Goal: Task Accomplishment & Management: Use online tool/utility

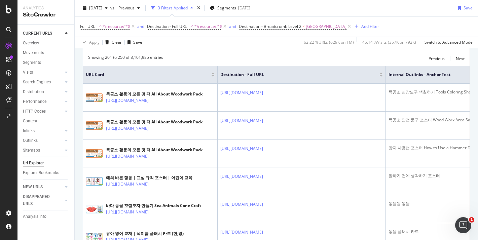
click at [212, 74] on div at bounding box center [212, 74] width 3 height 2
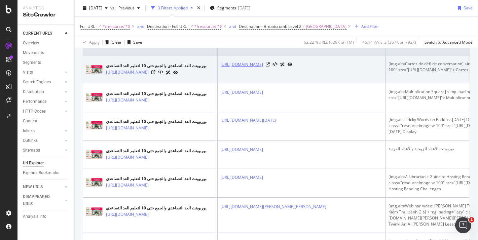
scroll to position [34, 0]
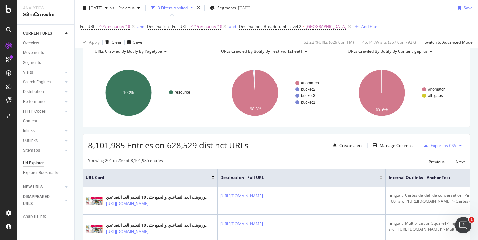
click at [212, 177] on div at bounding box center [212, 177] width 3 height 2
click at [213, 178] on div "URL Card" at bounding box center [150, 178] width 129 height 6
click at [213, 177] on div at bounding box center [212, 177] width 3 height 2
click at [213, 181] on div "URL Card" at bounding box center [150, 178] width 129 height 6
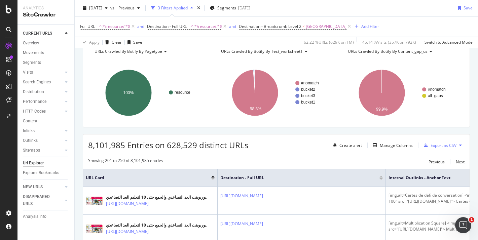
click at [213, 180] on div at bounding box center [212, 179] width 3 height 2
click at [226, 26] on icon at bounding box center [225, 26] width 6 height 7
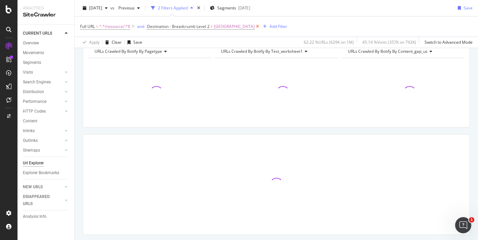
click at [254, 26] on icon at bounding box center [257, 26] width 6 height 7
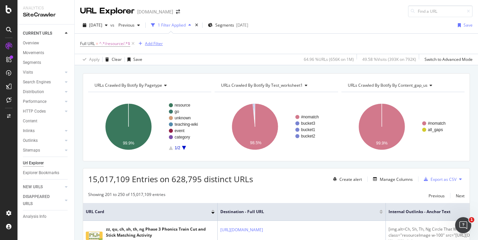
click at [146, 42] on div "Add Filter" at bounding box center [154, 44] width 18 height 6
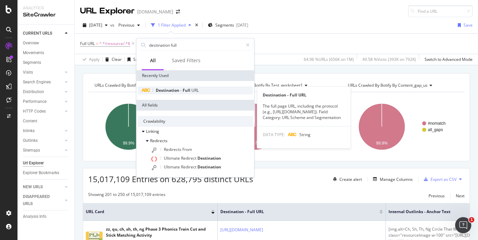
type input "destination full"
click at [214, 90] on div "Destination - Full URL" at bounding box center [195, 90] width 115 height 8
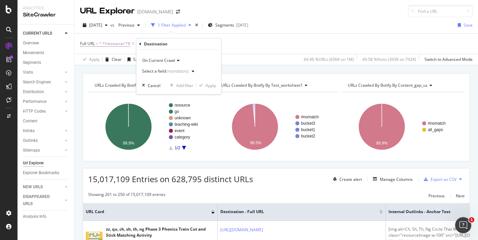
click at [166, 71] on div "(mandatory)" at bounding box center [177, 71] width 23 height 6
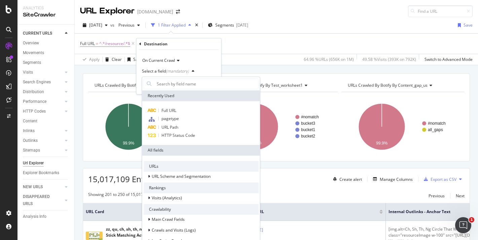
click at [166, 71] on div "(mandatory)" at bounding box center [177, 71] width 23 height 6
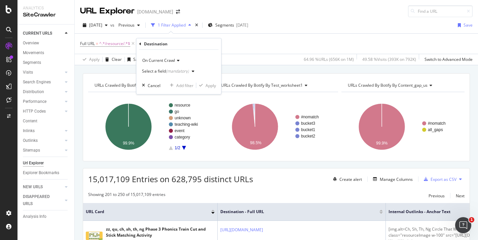
click at [151, 71] on div "Select a field (mandatory)" at bounding box center [165, 71] width 47 height 4
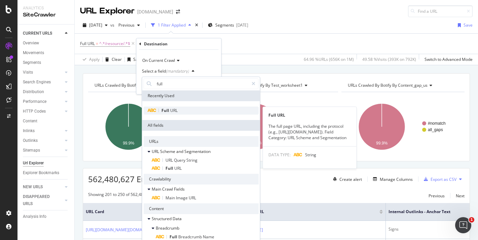
type input "full"
click at [175, 109] on span "URL" at bounding box center [173, 111] width 7 height 6
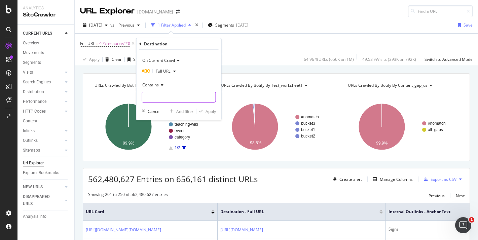
click at [161, 93] on input "text" at bounding box center [178, 97] width 73 height 11
type input "/resource/"
click at [210, 114] on div "Apply" at bounding box center [210, 112] width 10 height 6
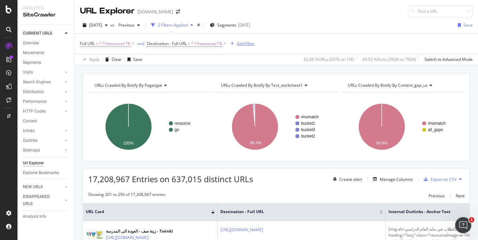
click at [247, 43] on div "Add Filter" at bounding box center [246, 44] width 18 height 6
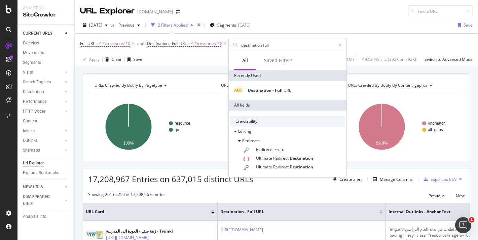
click at [296, 195] on div "Showing 201 to 250 of 17,208,967 entries Previous Next" at bounding box center [276, 196] width 386 height 8
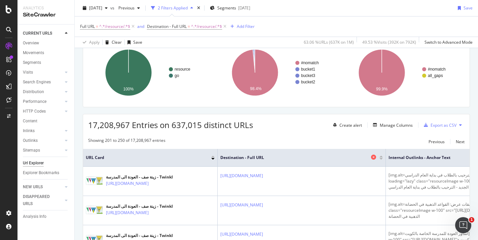
scroll to position [59, 0]
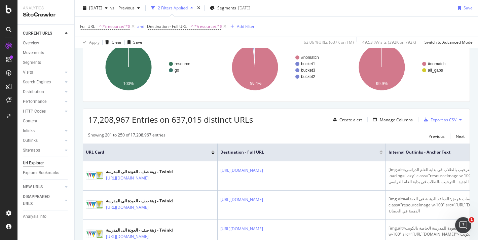
click at [213, 154] on div at bounding box center [212, 154] width 3 height 2
click at [35, 161] on div "Url Explorer" at bounding box center [33, 163] width 21 height 7
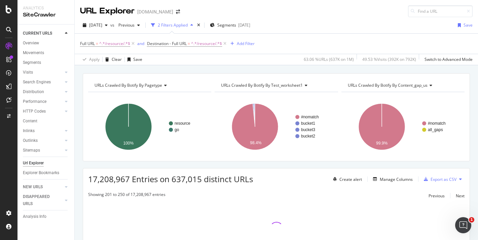
click at [6, 42] on div at bounding box center [8, 46] width 11 height 11
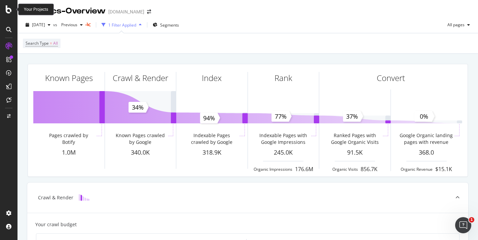
click at [7, 9] on icon at bounding box center [9, 9] width 6 height 8
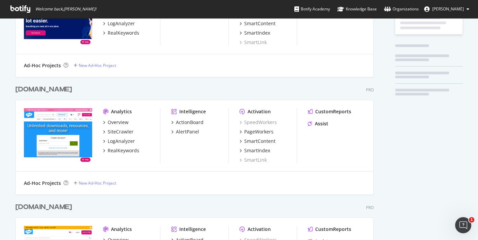
scroll to position [158, 0]
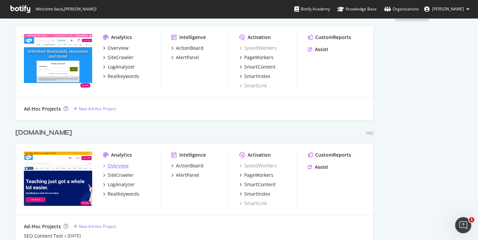
click at [121, 167] on div "Overview" at bounding box center [118, 165] width 21 height 7
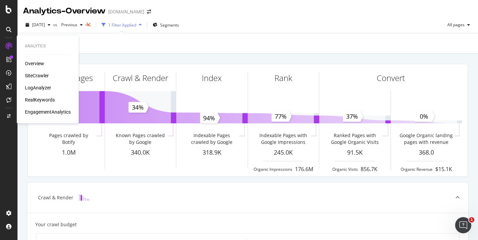
click at [8, 47] on icon at bounding box center [8, 46] width 7 height 7
click at [36, 75] on div "SiteCrawler" at bounding box center [37, 75] width 24 height 7
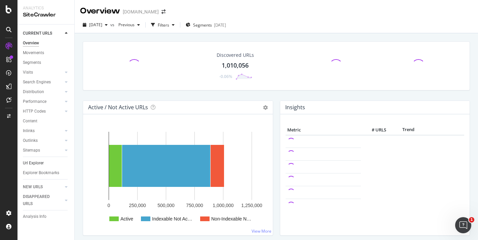
click at [43, 164] on link "Url Explorer" at bounding box center [46, 163] width 47 height 7
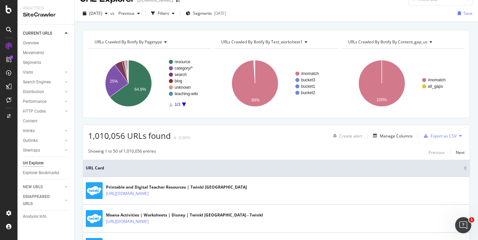
scroll to position [35, 0]
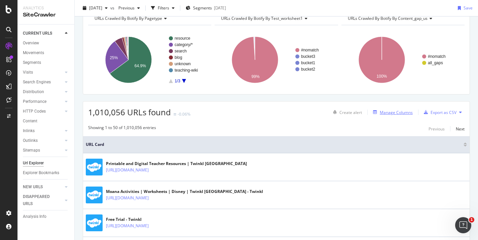
click at [381, 113] on div "Manage Columns" at bounding box center [396, 113] width 33 height 6
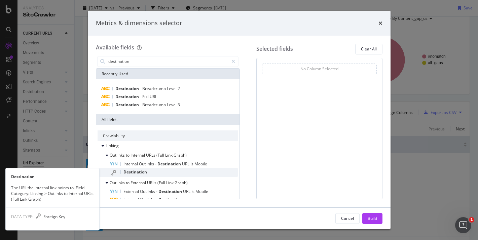
type input "destination"
click at [151, 172] on div "Destination" at bounding box center [174, 172] width 128 height 9
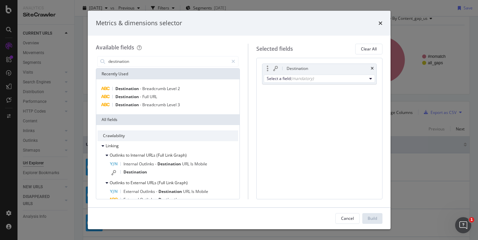
click at [280, 72] on div "Destination" at bounding box center [319, 68] width 114 height 9
click at [281, 77] on div "Select a field (mandatory)" at bounding box center [317, 79] width 100 height 6
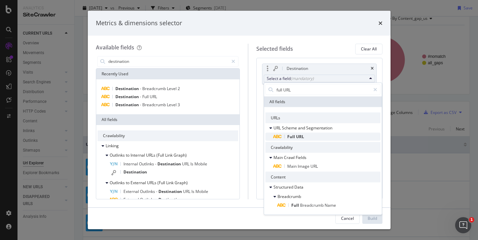
type input "full URL"
click at [297, 136] on span "URL" at bounding box center [300, 137] width 8 height 6
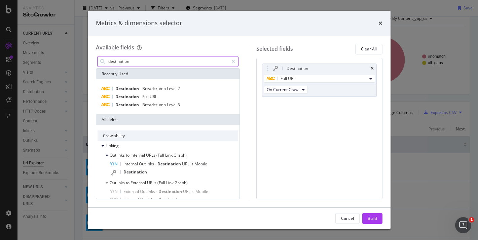
click at [134, 61] on input "destination" at bounding box center [168, 61] width 121 height 10
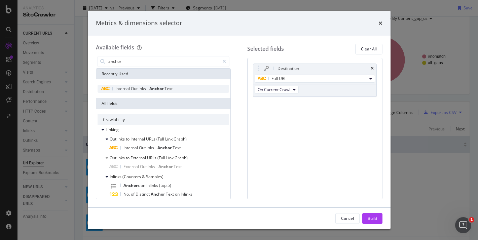
click at [141, 89] on span "Outlinks" at bounding box center [139, 89] width 16 height 6
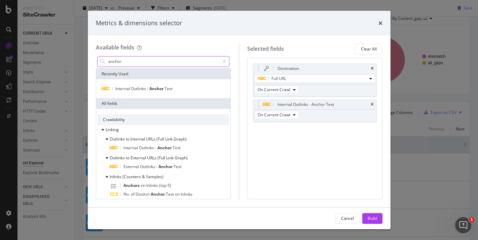
click at [144, 61] on input "anchor" at bounding box center [164, 61] width 112 height 10
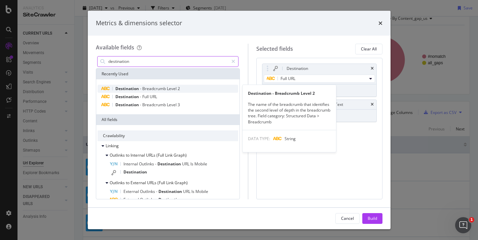
type input "destination"
click at [148, 89] on span "Breadcrumb" at bounding box center [154, 89] width 25 height 6
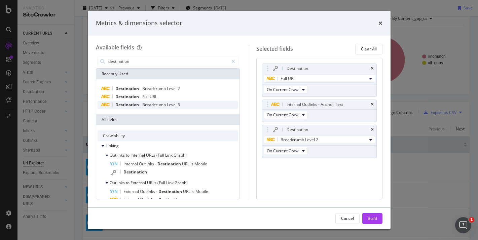
click at [145, 105] on span "Breadcrumb" at bounding box center [154, 105] width 25 height 6
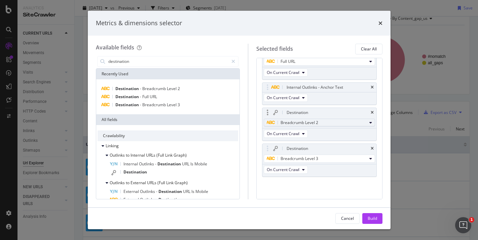
scroll to position [0, 0]
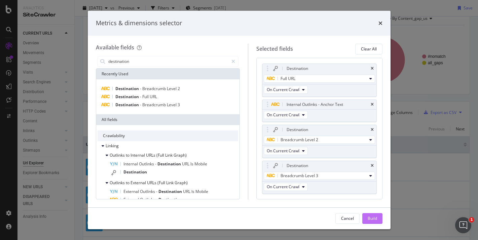
click at [375, 215] on div "Build" at bounding box center [371, 218] width 9 height 10
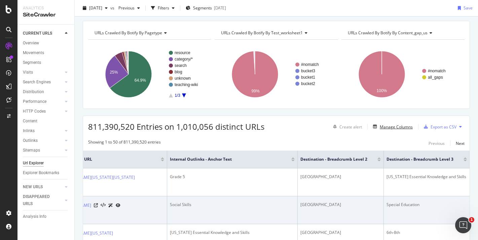
scroll to position [0, 202]
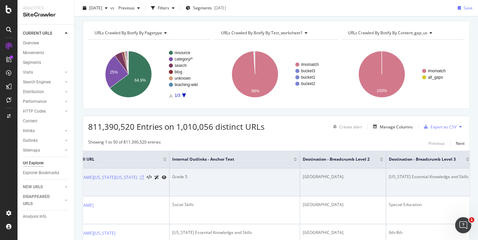
click at [144, 180] on icon at bounding box center [142, 177] width 4 height 4
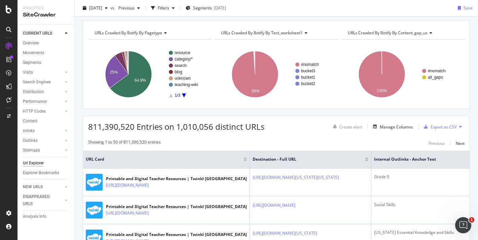
scroll to position [0, 0]
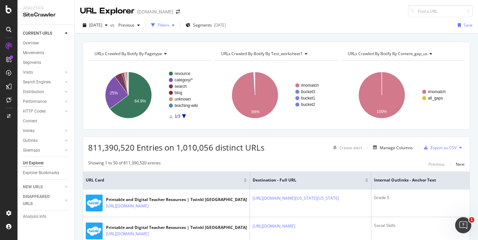
click at [158, 27] on div "button" at bounding box center [152, 25] width 9 height 9
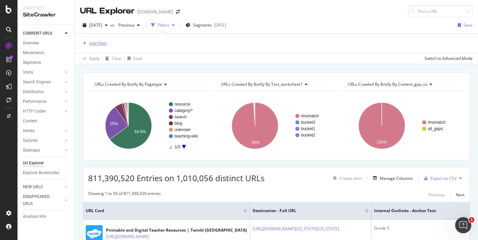
click at [95, 41] on div "Add Filter" at bounding box center [98, 43] width 18 height 6
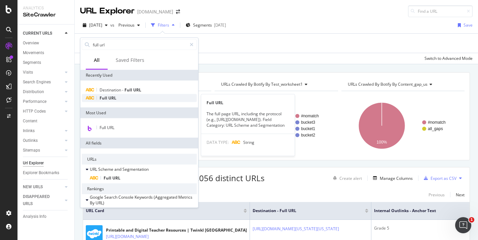
type input "full url"
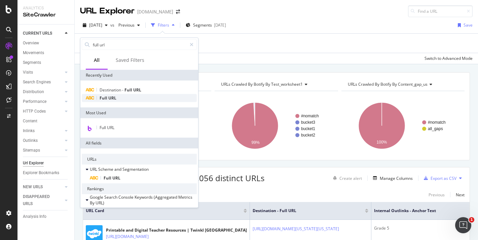
click at [103, 100] on span "Full" at bounding box center [104, 98] width 9 height 6
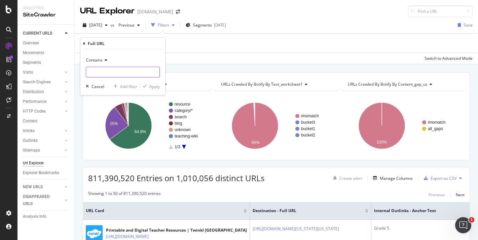
click at [104, 74] on input "text" at bounding box center [122, 72] width 73 height 11
type input "/resource/"
click at [154, 87] on div "Apply" at bounding box center [154, 86] width 10 height 6
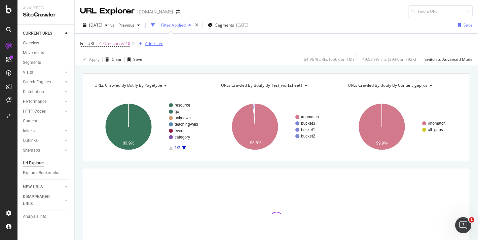
click at [156, 45] on div "Add Filter" at bounding box center [154, 44] width 18 height 6
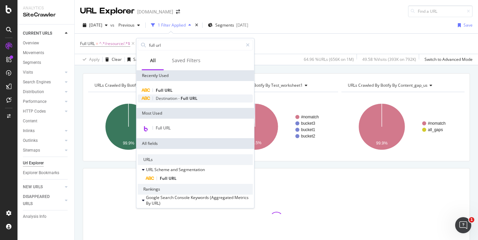
click at [162, 97] on span "Destination" at bounding box center [167, 98] width 23 height 6
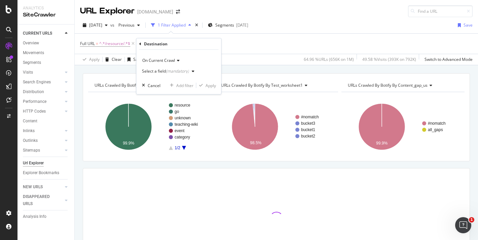
click at [175, 72] on div "(mandatory)" at bounding box center [177, 71] width 23 height 6
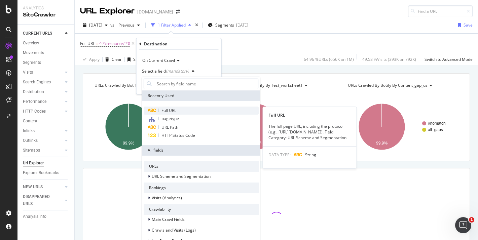
click at [170, 113] on span "Full URL" at bounding box center [168, 111] width 15 height 6
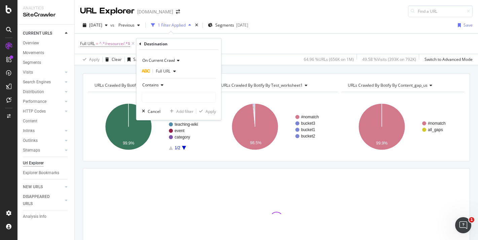
click at [170, 89] on div "Contains" at bounding box center [179, 85] width 74 height 11
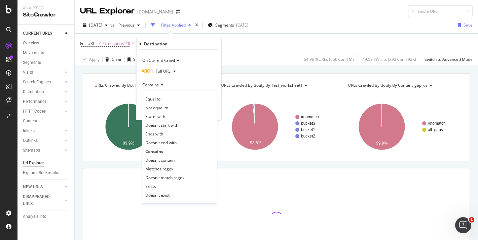
click at [167, 86] on div "Contains" at bounding box center [179, 85] width 74 height 11
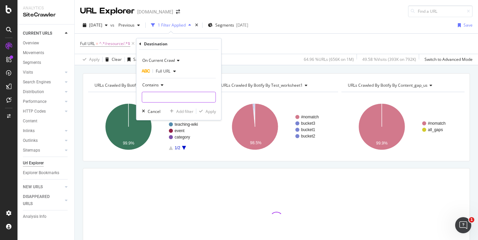
click at [165, 98] on input "text" at bounding box center [178, 97] width 73 height 11
type input "/resource/"
click at [203, 113] on div "button" at bounding box center [200, 111] width 9 height 4
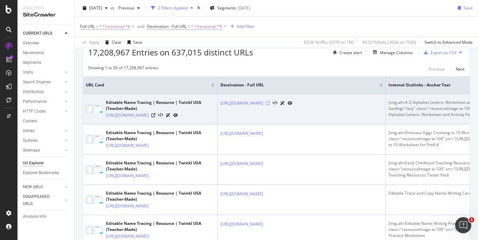
click at [270, 105] on icon at bounding box center [268, 103] width 4 height 4
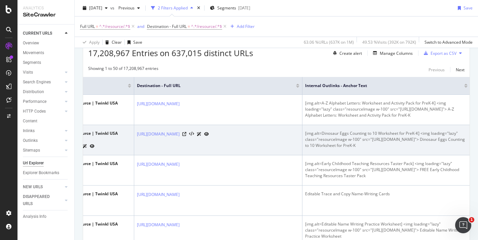
scroll to position [0, 47]
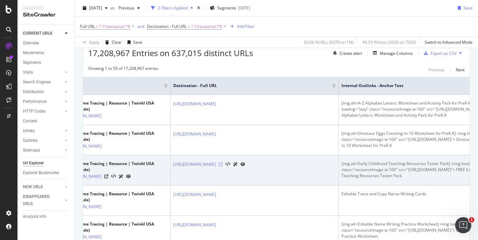
click at [223, 166] on icon at bounding box center [220, 164] width 4 height 4
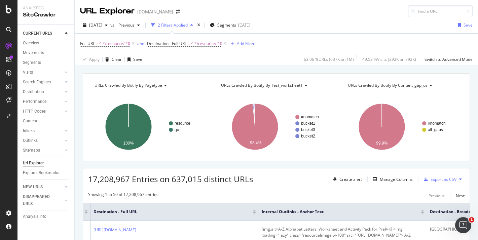
scroll to position [37, 0]
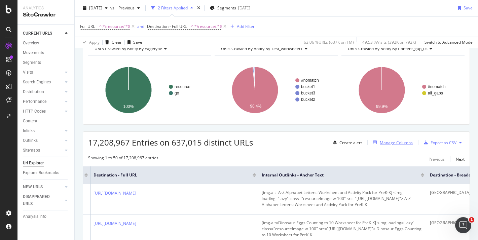
click at [400, 143] on div "Manage Columns" at bounding box center [396, 143] width 33 height 6
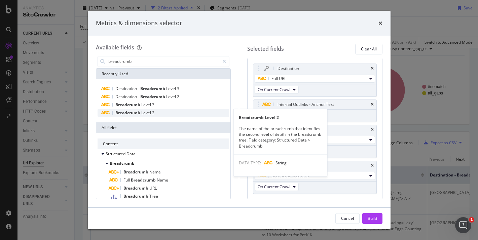
type input "breadcrumb"
click at [166, 114] on div "Breadcrumb Level 2" at bounding box center [163, 113] width 132 height 8
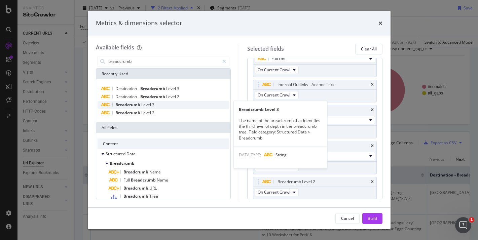
click at [164, 106] on div "Breadcrumb Level 3" at bounding box center [163, 105] width 132 height 8
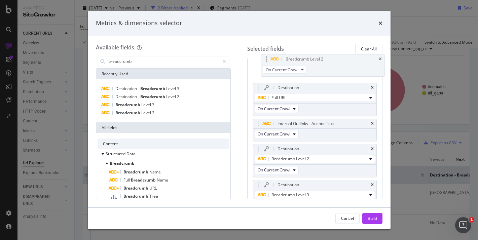
scroll to position [0, 0]
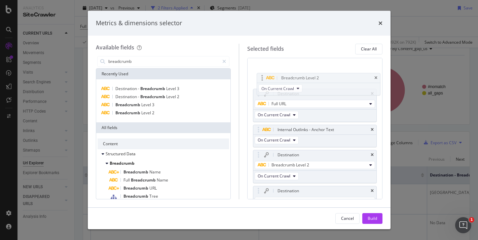
drag, startPoint x: 311, startPoint y: 152, endPoint x: 313, endPoint y: 71, distance: 81.4
click at [313, 71] on body "Analytics SiteCrawler CURRENT URLS Overview Movements Segments Visits Analysis …" at bounding box center [239, 120] width 478 height 240
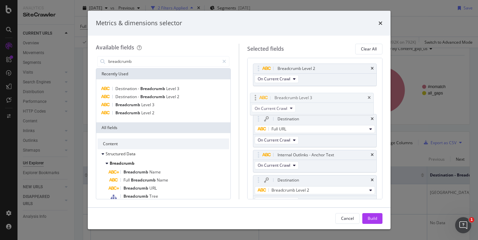
drag, startPoint x: 308, startPoint y: 159, endPoint x: 305, endPoint y: 97, distance: 61.9
click at [305, 97] on body "Analytics SiteCrawler CURRENT URLS Overview Movements Segments Visits Analysis …" at bounding box center [239, 120] width 478 height 240
click at [375, 220] on div "Build" at bounding box center [371, 218] width 9 height 6
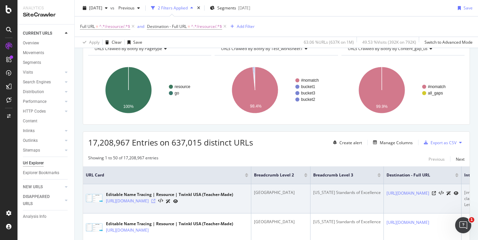
click at [155, 203] on icon at bounding box center [153, 201] width 4 height 4
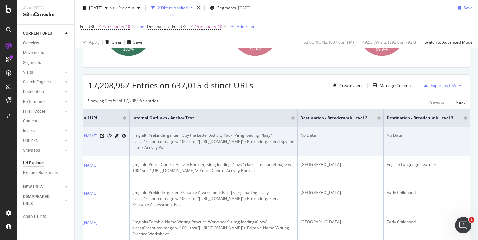
scroll to position [93, 0]
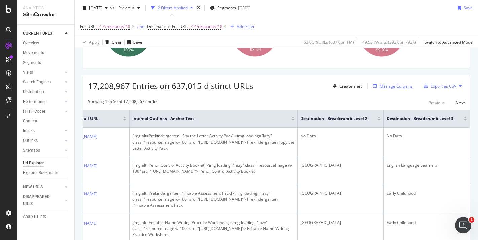
click at [377, 89] on div "Manage Columns" at bounding box center [391, 85] width 42 height 7
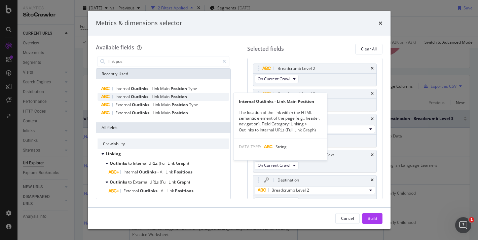
type input "link posi"
click at [148, 96] on span "Outlinks" at bounding box center [140, 97] width 18 height 6
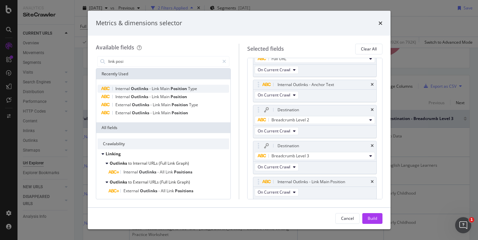
click at [161, 86] on span "Main" at bounding box center [165, 89] width 10 height 6
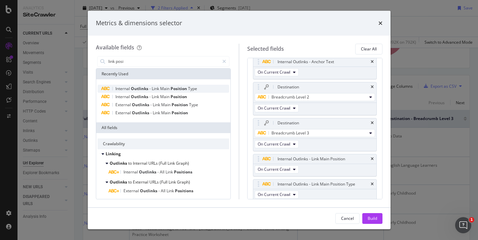
scroll to position [95, 0]
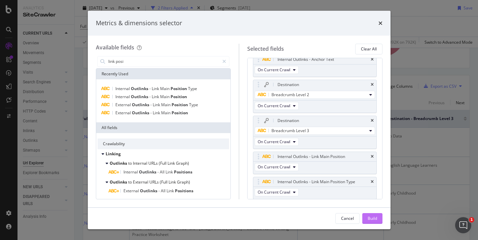
click at [372, 216] on div "Build" at bounding box center [371, 218] width 9 height 6
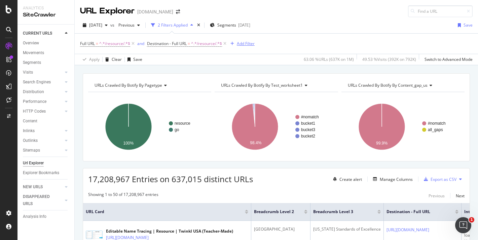
click at [245, 43] on div "Add Filter" at bounding box center [246, 44] width 18 height 6
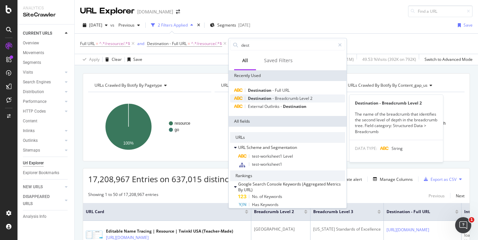
type input "dest"
click at [303, 102] on div "Destination - Breadcrumb Level 2" at bounding box center [287, 98] width 115 height 8
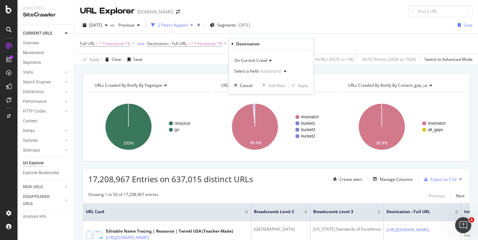
click at [265, 71] on div "(mandatory)" at bounding box center [269, 71] width 23 height 6
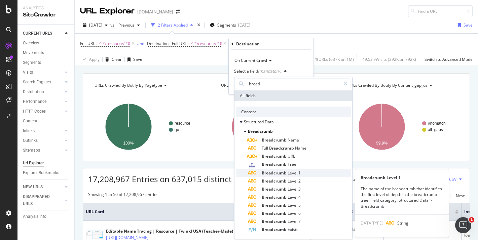
type input "bread"
click at [282, 169] on div "Breadcrumb Level 1" at bounding box center [299, 173] width 103 height 8
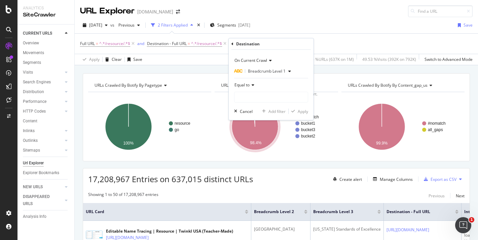
click at [264, 72] on span "Breadcrumb Level 1" at bounding box center [267, 71] width 38 height 6
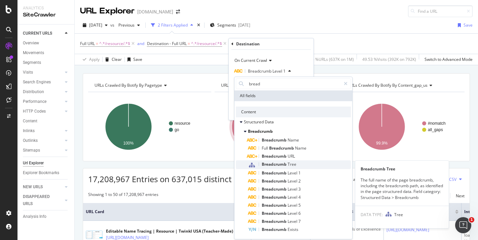
click at [275, 165] on span "Breadcrumb" at bounding box center [275, 164] width 26 height 6
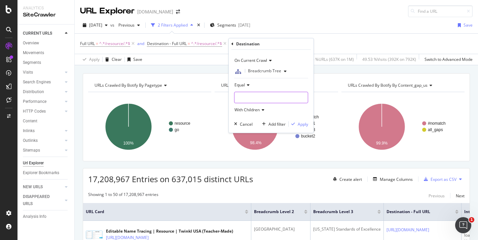
click at [261, 98] on input "text" at bounding box center [270, 97] width 73 height 11
click at [242, 81] on div "Equal" at bounding box center [271, 85] width 74 height 11
click at [256, 69] on span "Breadcrumb Tree" at bounding box center [264, 71] width 33 height 6
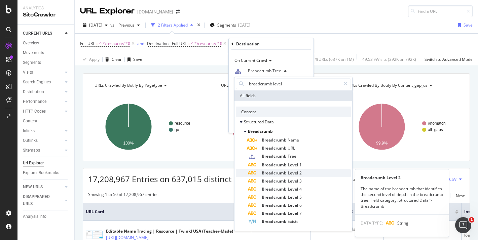
type input "breadcrumb level"
click at [281, 174] on span "Breadcrumb" at bounding box center [275, 173] width 26 height 6
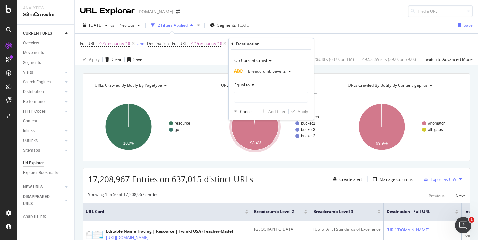
click at [254, 87] on icon at bounding box center [251, 85] width 5 height 4
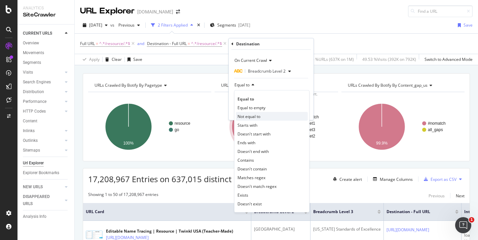
click at [259, 114] on span "Not equal to" at bounding box center [248, 117] width 23 height 6
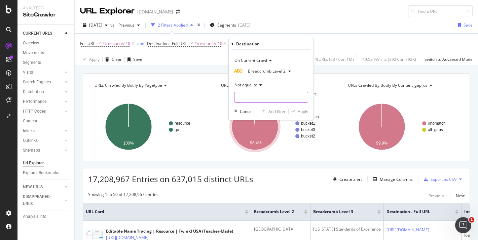
click at [258, 99] on input "text" at bounding box center [270, 97] width 73 height 11
type input "[GEOGRAPHIC_DATA]"
click at [305, 110] on div "Apply" at bounding box center [302, 112] width 10 height 6
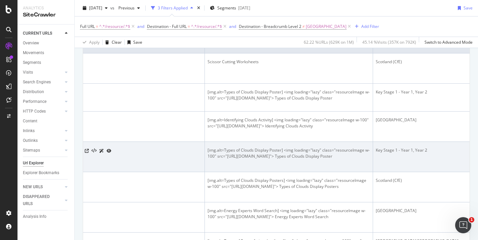
scroll to position [0, 276]
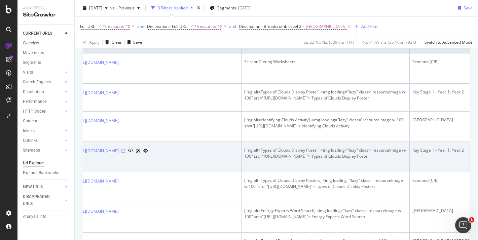
click at [125, 153] on icon at bounding box center [123, 151] width 4 height 4
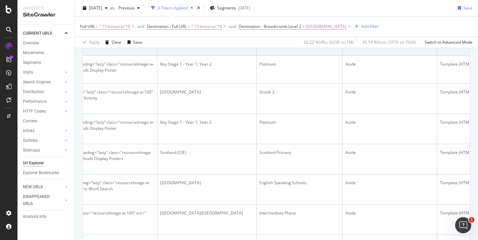
scroll to position [129, 0]
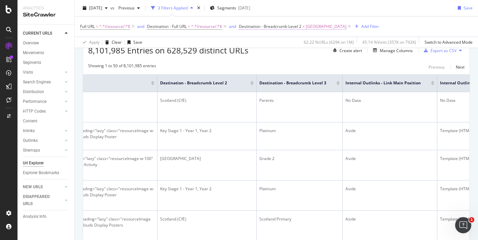
click at [295, 28] on span "Destination - Breadcrumb Level 2" at bounding box center [270, 27] width 63 height 6
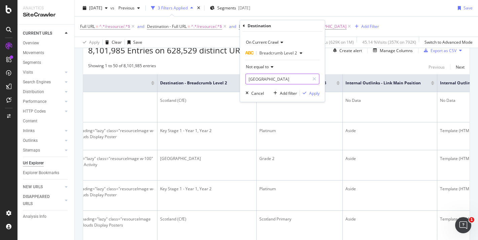
click at [270, 78] on input "[GEOGRAPHIC_DATA]" at bounding box center [278, 79] width 64 height 11
click at [271, 68] on icon at bounding box center [271, 67] width 5 height 4
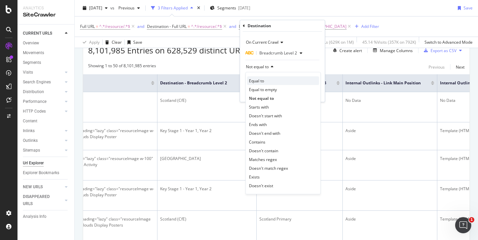
click at [269, 80] on div "Equal to" at bounding box center [283, 80] width 72 height 9
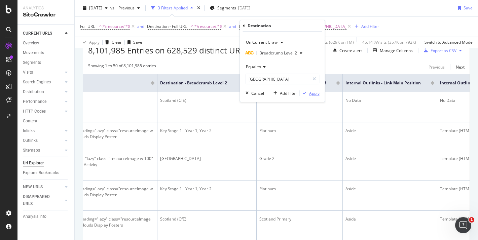
click at [313, 91] on div "Apply" at bounding box center [314, 93] width 10 height 6
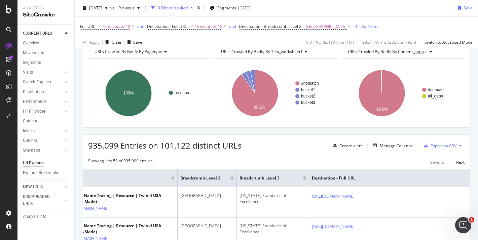
scroll to position [15, 0]
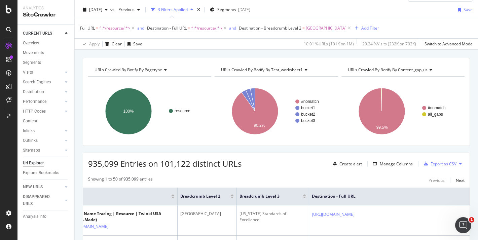
click at [361, 27] on div "Add Filter" at bounding box center [370, 28] width 18 height 6
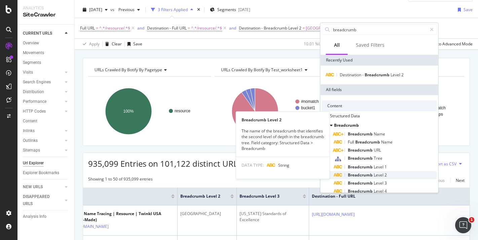
type input "breadcrumb"
click at [367, 173] on span "Breadcrumb" at bounding box center [361, 175] width 26 height 6
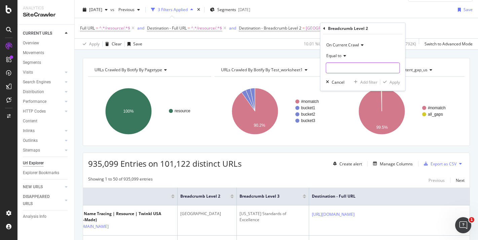
click at [340, 66] on input "text" at bounding box center [362, 68] width 73 height 11
type input "[GEOGRAPHIC_DATA]"
click at [397, 81] on div "Apply" at bounding box center [394, 82] width 10 height 6
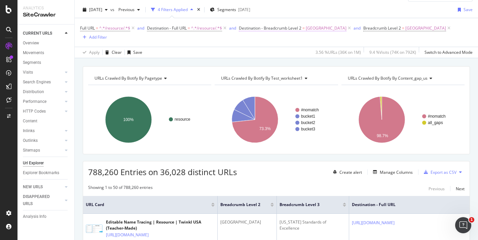
click at [279, 31] on span "Destination - Breadcrumb Level 2" at bounding box center [270, 28] width 63 height 6
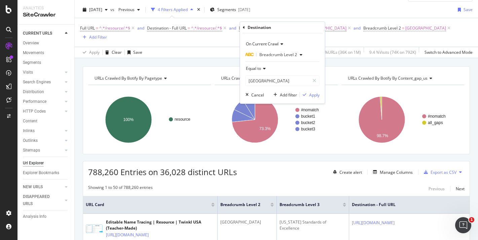
click at [367, 29] on span "Breadcrumb Level 2" at bounding box center [382, 28] width 38 height 6
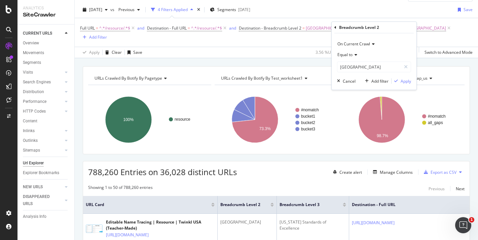
click at [355, 57] on div "Equal to" at bounding box center [374, 54] width 74 height 11
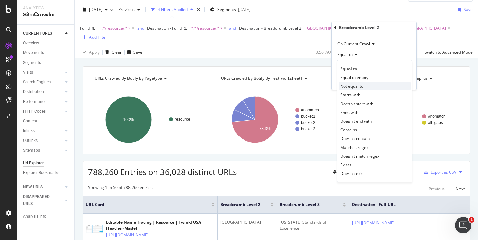
click at [364, 88] on div "Not equal to" at bounding box center [375, 86] width 72 height 9
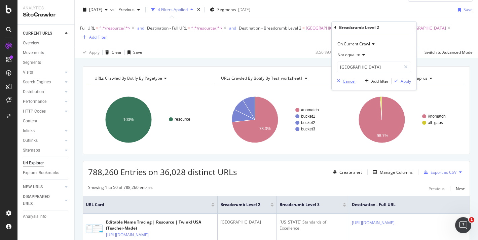
click at [352, 81] on div "Cancel" at bounding box center [349, 81] width 13 height 6
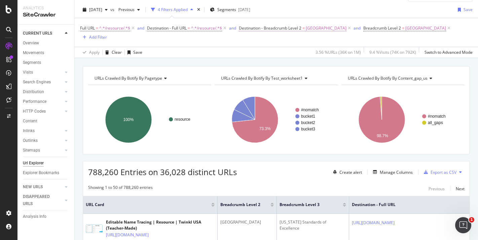
click at [310, 29] on span "[GEOGRAPHIC_DATA]" at bounding box center [326, 28] width 41 height 9
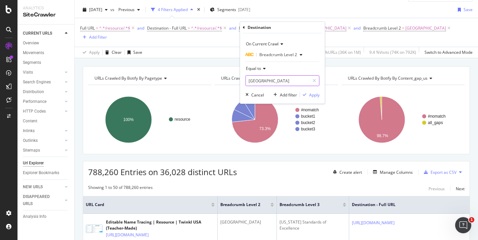
click at [293, 80] on input "[GEOGRAPHIC_DATA]" at bounding box center [278, 80] width 64 height 11
click at [264, 67] on icon at bounding box center [263, 69] width 5 height 4
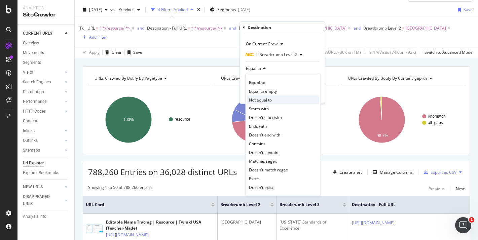
click at [269, 99] on span "Not equal to" at bounding box center [260, 100] width 23 height 6
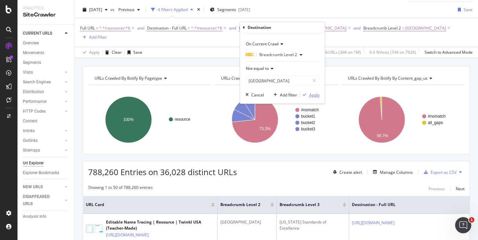
click at [310, 92] on div "Apply" at bounding box center [314, 95] width 10 height 6
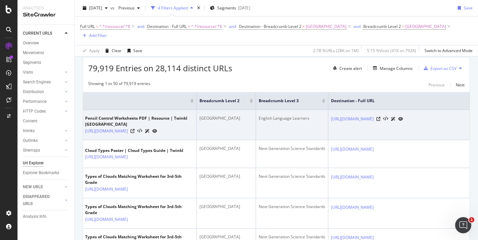
scroll to position [0, 21]
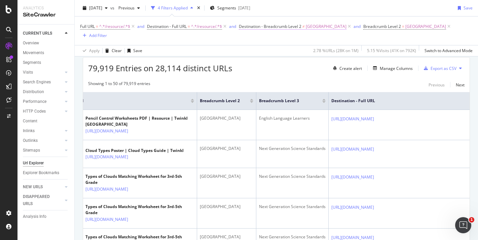
click at [292, 29] on span "Destination - Breadcrumb Level 2" at bounding box center [270, 27] width 63 height 6
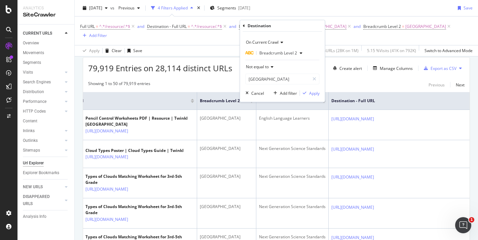
click at [272, 66] on icon at bounding box center [271, 67] width 5 height 4
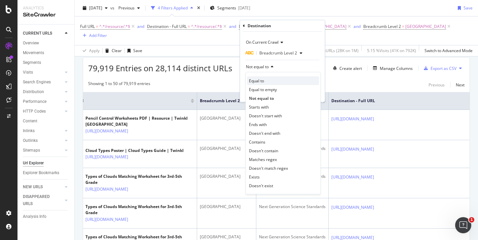
click at [265, 82] on div "Equal to" at bounding box center [283, 80] width 72 height 9
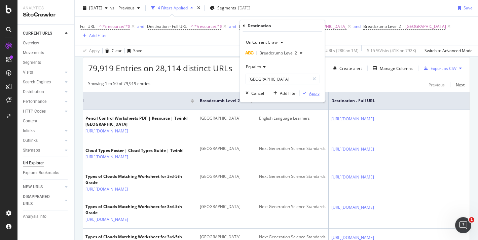
click at [308, 93] on div "button" at bounding box center [304, 93] width 9 height 4
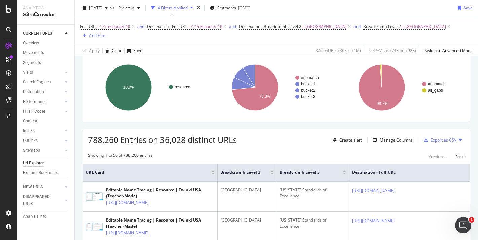
scroll to position [47, 0]
click at [280, 28] on span "Destination - Breadcrumb Level 2" at bounding box center [270, 27] width 63 height 6
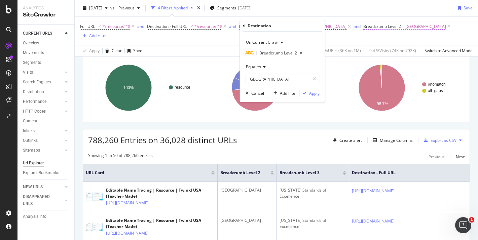
click at [363, 27] on span "Breadcrumb Level 2" at bounding box center [382, 27] width 38 height 6
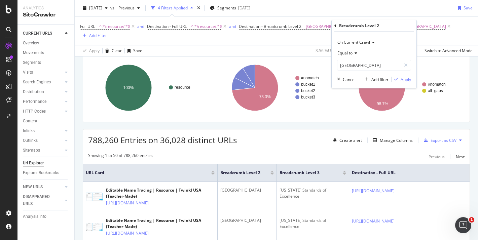
click at [352, 57] on div "Equal to" at bounding box center [374, 53] width 74 height 11
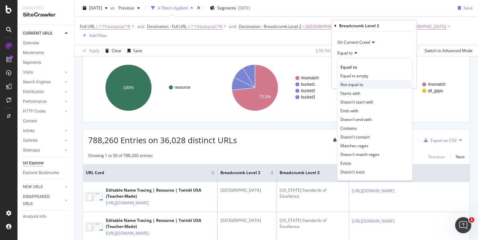
click at [362, 86] on span "Not equal to" at bounding box center [351, 85] width 23 height 6
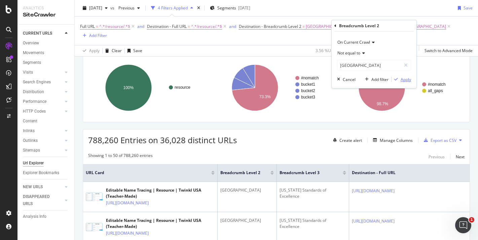
click at [407, 80] on div "Apply" at bounding box center [405, 80] width 10 height 6
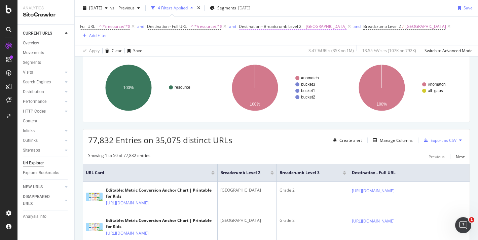
click at [302, 26] on span "Destination - Breadcrumb Level 2 = [GEOGRAPHIC_DATA]" at bounding box center [293, 27] width 108 height 6
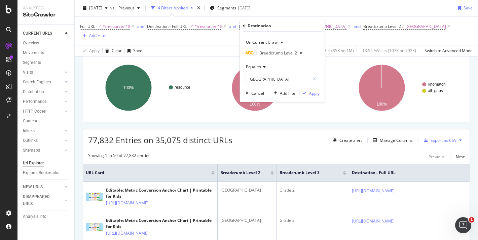
click at [260, 67] on span "Equal to" at bounding box center [253, 67] width 15 height 6
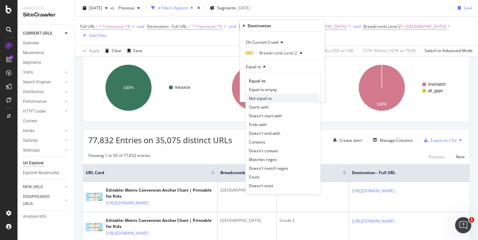
click at [273, 98] on div "Not equal to" at bounding box center [283, 98] width 72 height 9
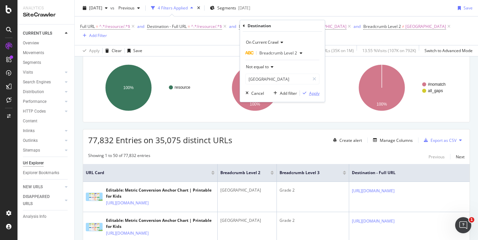
click at [314, 94] on div "Apply" at bounding box center [314, 93] width 10 height 6
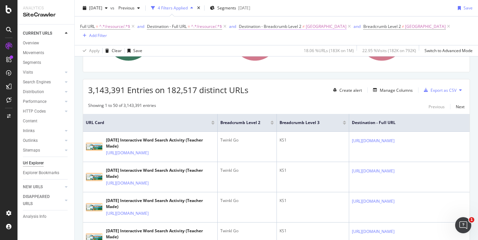
click at [301, 26] on span "Destination - Breadcrumb Level 2" at bounding box center [270, 27] width 63 height 6
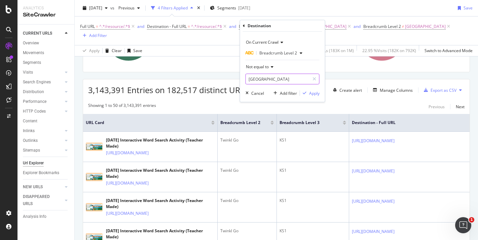
click at [269, 82] on input "[GEOGRAPHIC_DATA]" at bounding box center [278, 79] width 64 height 11
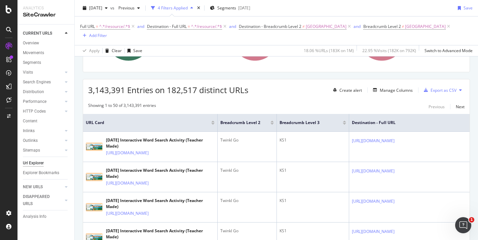
click at [331, 53] on rect "A chart." at bounding box center [275, 37] width 123 height 58
click at [363, 29] on span "Breadcrumb Level 2" at bounding box center [382, 27] width 38 height 6
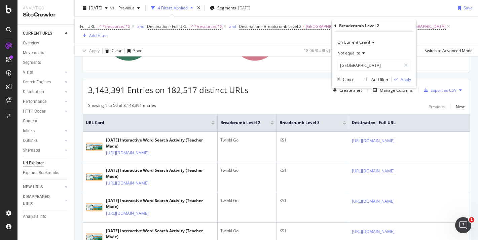
click at [353, 51] on span "Not equal to" at bounding box center [348, 53] width 23 height 6
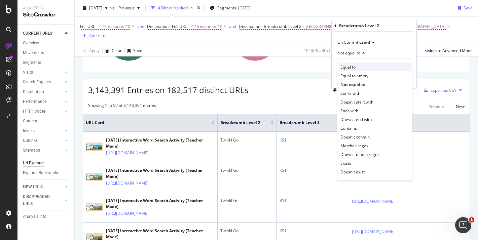
click at [350, 66] on span "Equal to" at bounding box center [347, 67] width 15 height 6
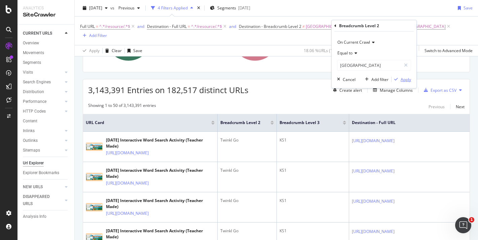
click at [399, 81] on div "button" at bounding box center [395, 79] width 9 height 4
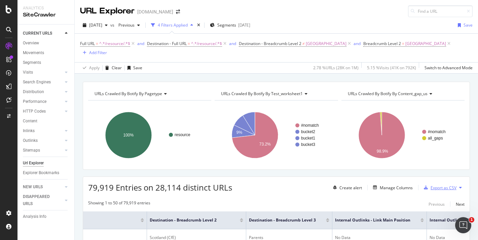
click at [442, 184] on div "Export as CSV" at bounding box center [438, 188] width 35 height 10
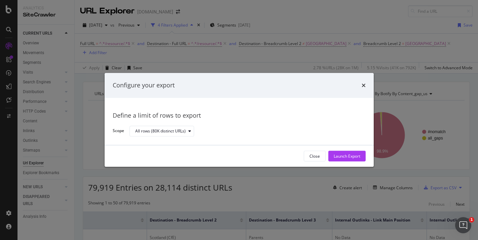
click at [175, 136] on div "All rows (80K distinct URLs)" at bounding box center [244, 131] width 231 height 12
click at [171, 132] on div "All rows (80K distinct URLs)" at bounding box center [160, 131] width 50 height 4
click at [205, 129] on div "All rows (80K distinct URLs)" at bounding box center [244, 131] width 231 height 12
click at [335, 155] on div "Launch Export" at bounding box center [346, 156] width 27 height 6
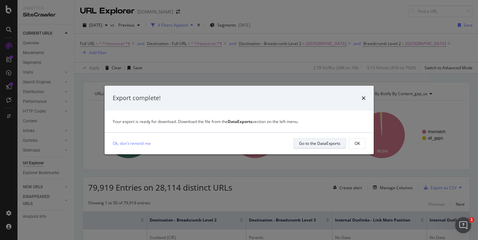
click at [330, 142] on div "Go to the DataExports" at bounding box center [319, 144] width 41 height 6
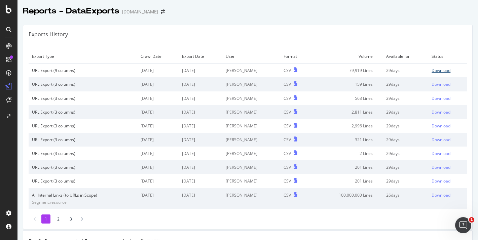
click at [443, 72] on div "Download" at bounding box center [440, 71] width 19 height 6
click at [441, 83] on div "Download" at bounding box center [440, 84] width 19 height 6
